Goal: Find specific page/section: Locate a particular part of the current website

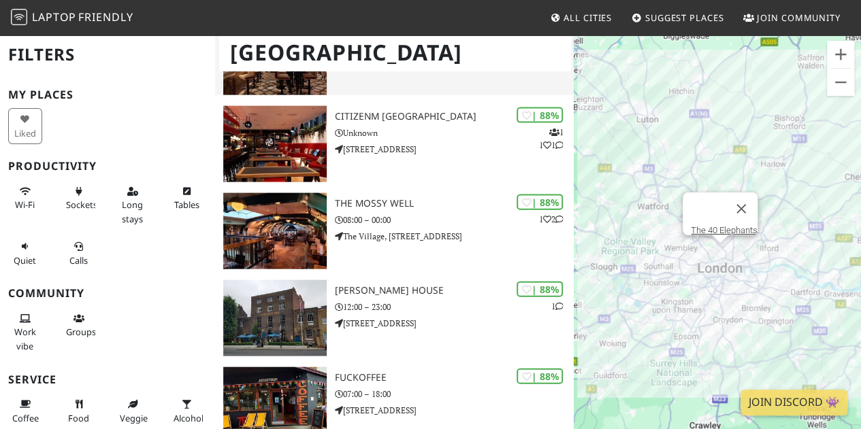
scroll to position [1429, 0]
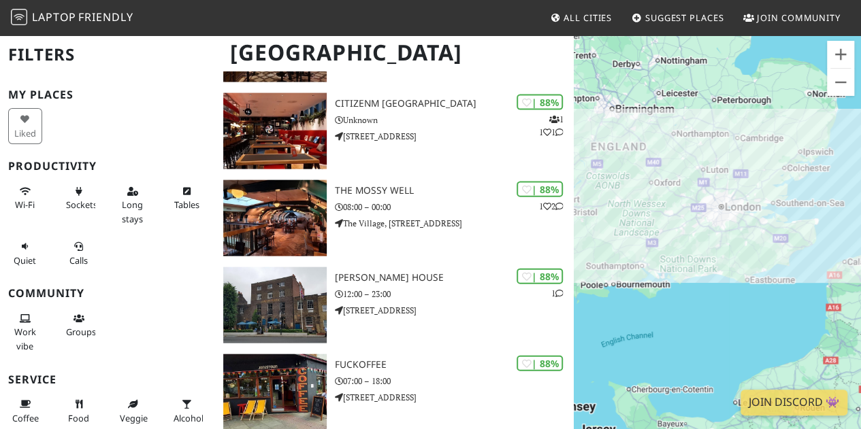
drag, startPoint x: 796, startPoint y: 293, endPoint x: 715, endPoint y: 245, distance: 94.3
click at [715, 245] on div "To navigate, press the arrow keys." at bounding box center [716, 248] width 287 height 429
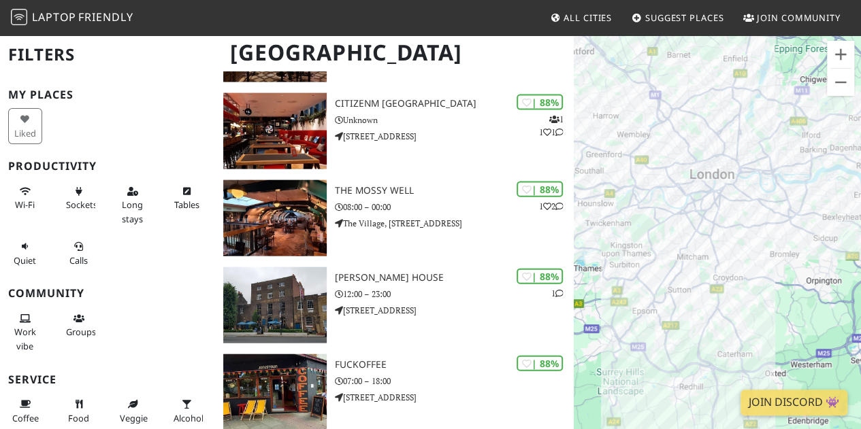
drag, startPoint x: 707, startPoint y: 233, endPoint x: 678, endPoint y: 276, distance: 51.3
click at [678, 276] on div "To navigate, press the arrow keys." at bounding box center [716, 248] width 287 height 429
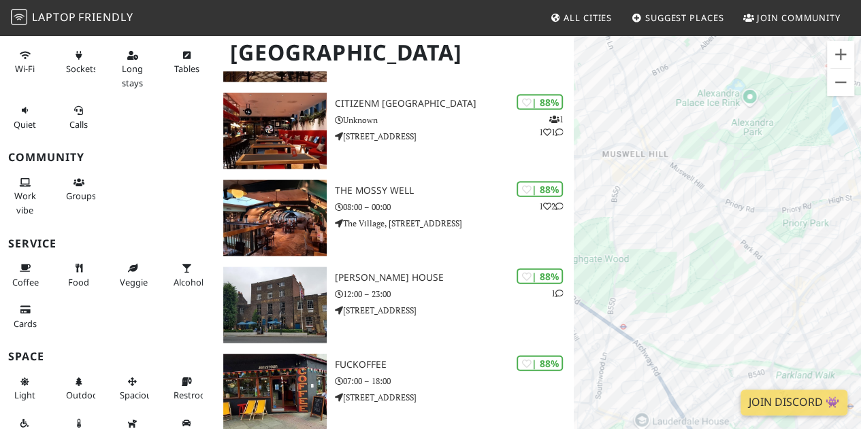
scroll to position [154, 0]
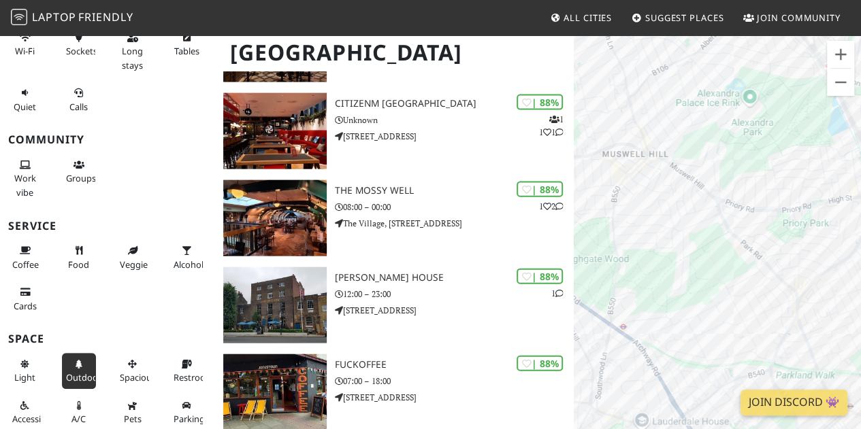
click at [62, 369] on button "Outdoor" at bounding box center [79, 371] width 34 height 36
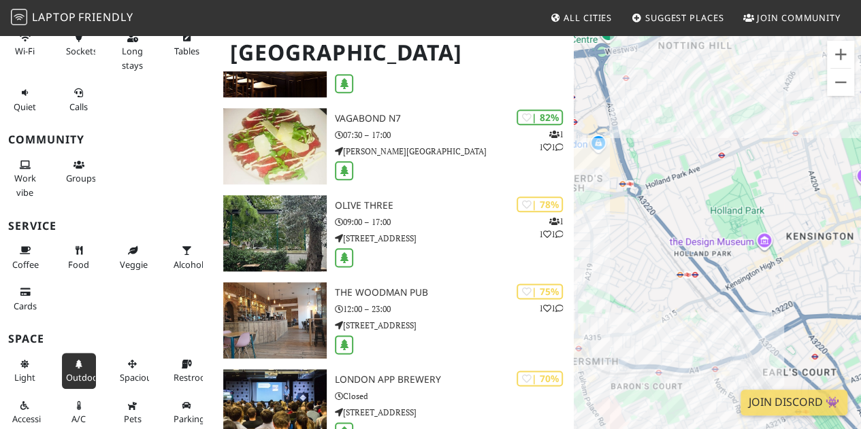
scroll to position [748, 0]
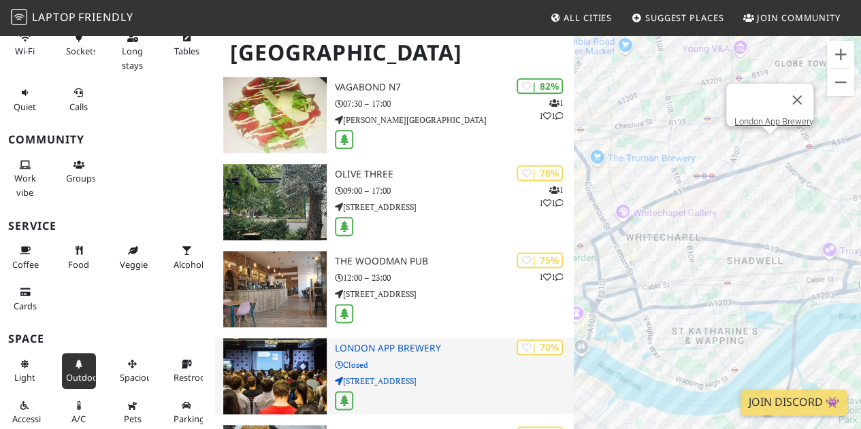
click at [307, 364] on img at bounding box center [274, 376] width 103 height 76
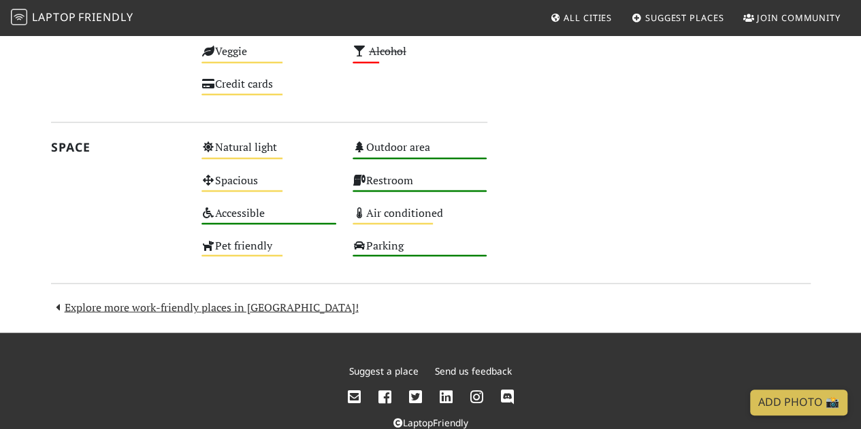
scroll to position [1140, 0]
